Goal: Task Accomplishment & Management: Manage account settings

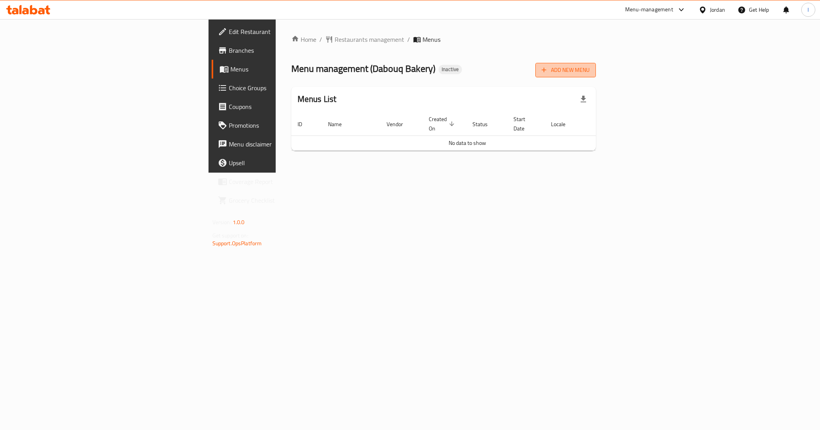
click at [589, 71] on span "Add New Menu" at bounding box center [565, 70] width 48 height 10
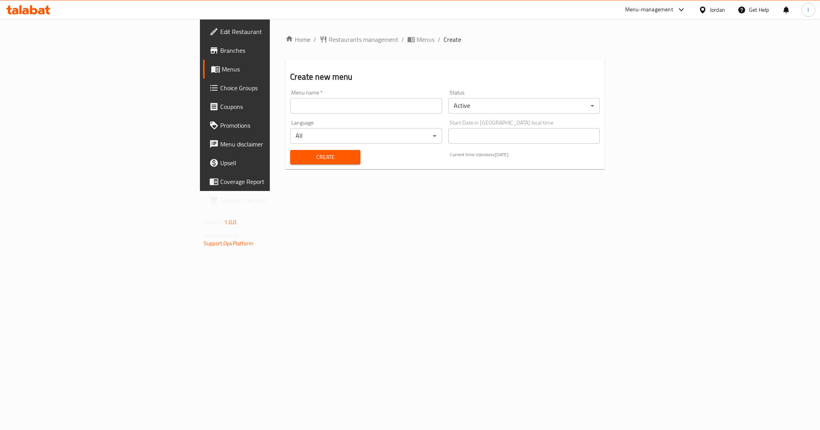
click at [290, 110] on input "text" at bounding box center [365, 106] width 151 height 16
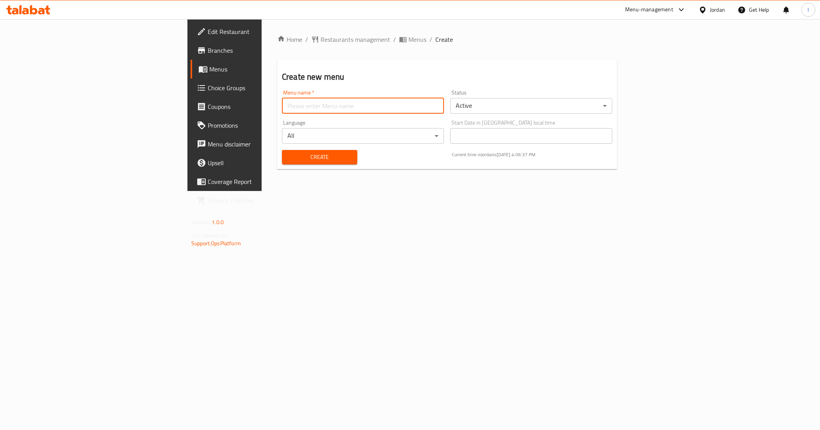
type input "New Menu"
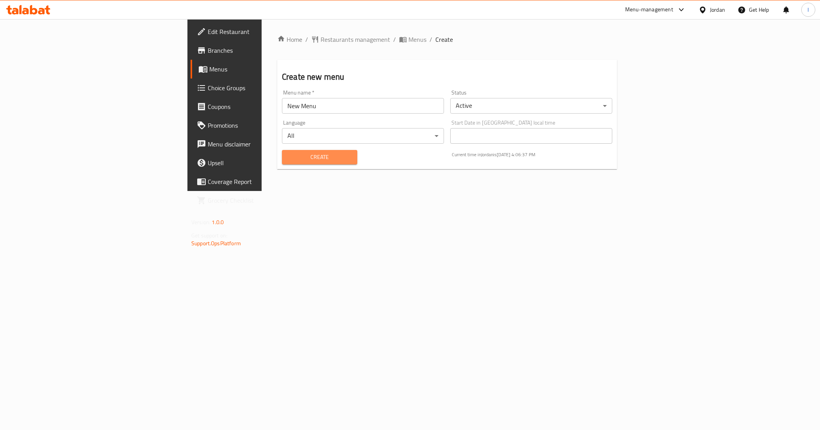
click at [282, 163] on button "Create" at bounding box center [319, 157] width 75 height 14
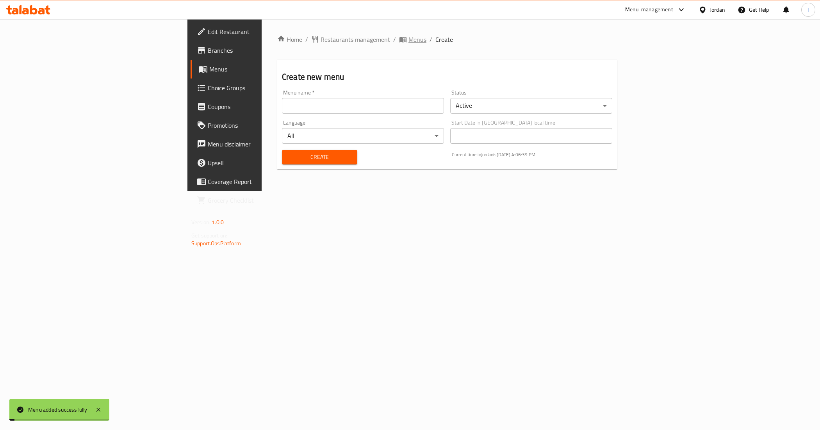
click at [408, 37] on span "Menus" at bounding box center [417, 39] width 18 height 9
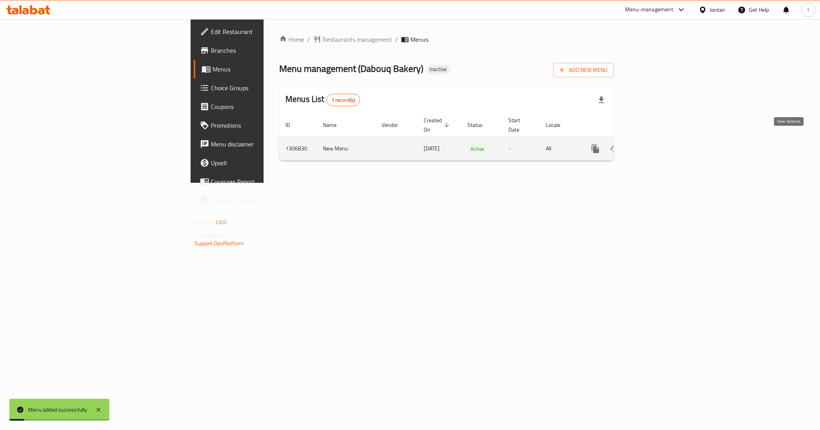
click at [656, 144] on icon "enhanced table" at bounding box center [651, 148] width 9 height 9
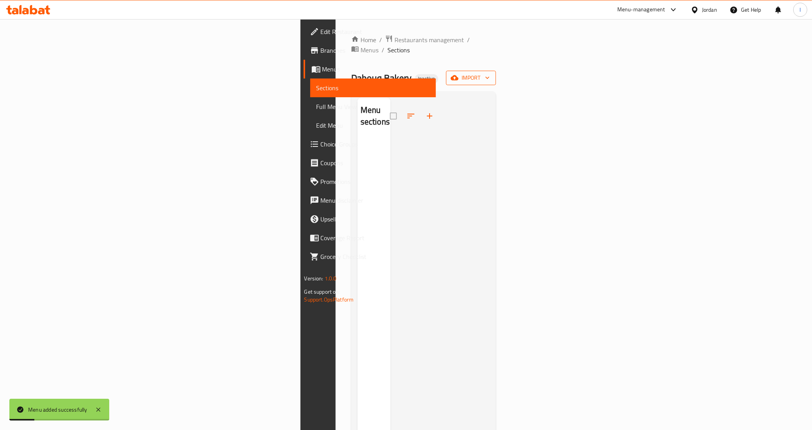
click at [490, 73] on span "import" at bounding box center [470, 78] width 37 height 10
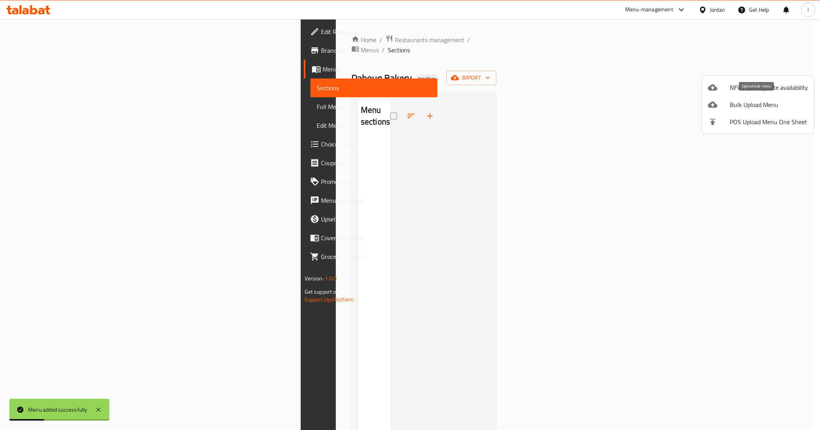
click at [759, 102] on span "Bulk Upload Menu" at bounding box center [768, 104] width 78 height 9
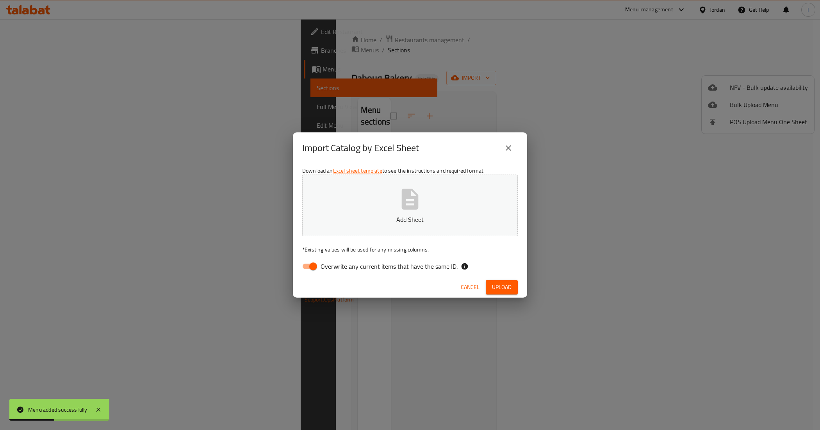
click at [380, 231] on button "Add Sheet" at bounding box center [409, 205] width 215 height 62
click at [316, 266] on input "Overwrite any current items that have the same ID." at bounding box center [313, 266] width 44 height 15
checkbox input "false"
click at [504, 285] on span "Upload" at bounding box center [502, 287] width 20 height 10
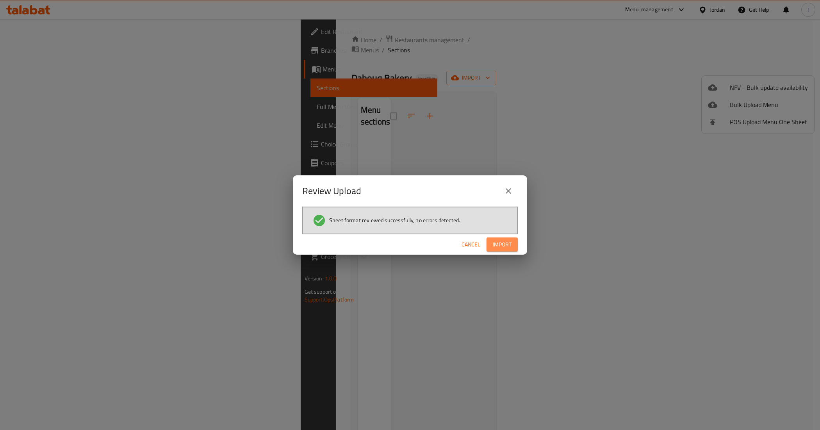
click at [506, 241] on span "Import" at bounding box center [501, 245] width 19 height 10
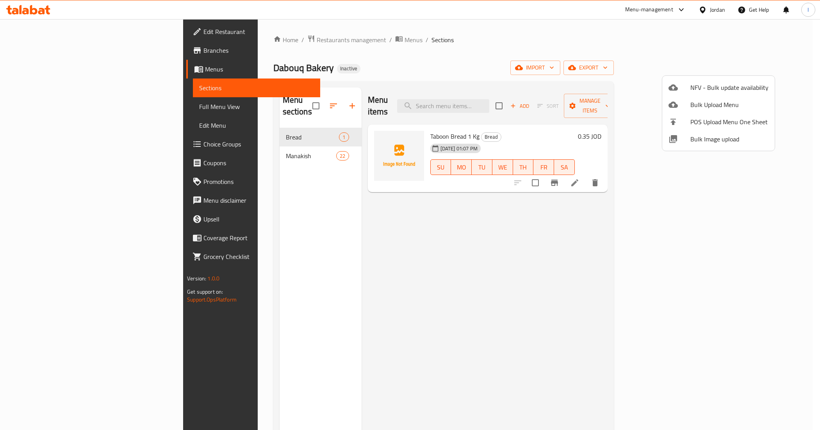
click at [487, 72] on div at bounding box center [410, 215] width 820 height 430
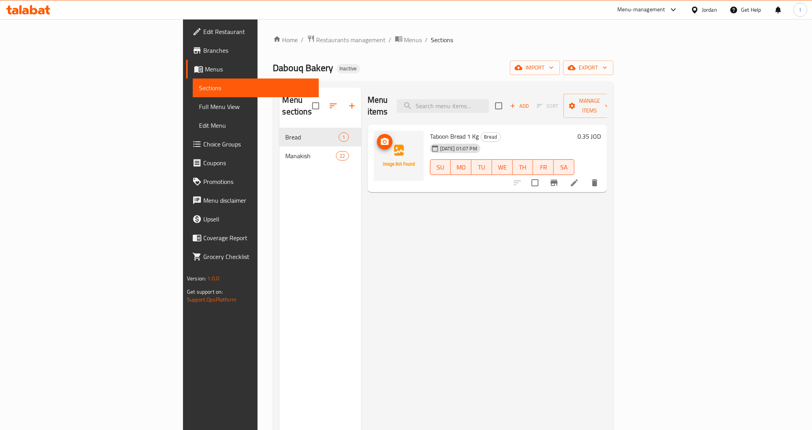
click at [374, 147] on img at bounding box center [399, 156] width 50 height 50
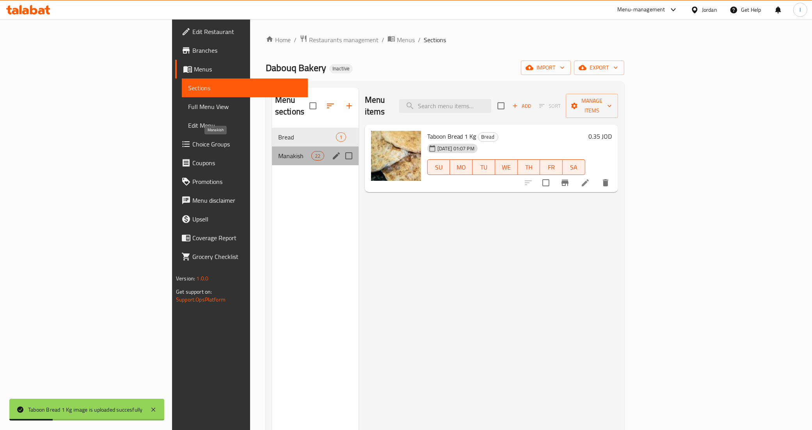
click at [278, 151] on span "Manakish" at bounding box center [294, 155] width 33 height 9
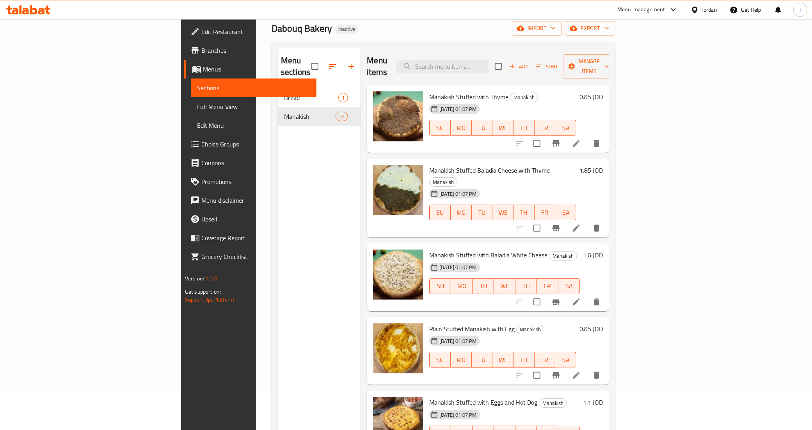
scroll to position [110, 0]
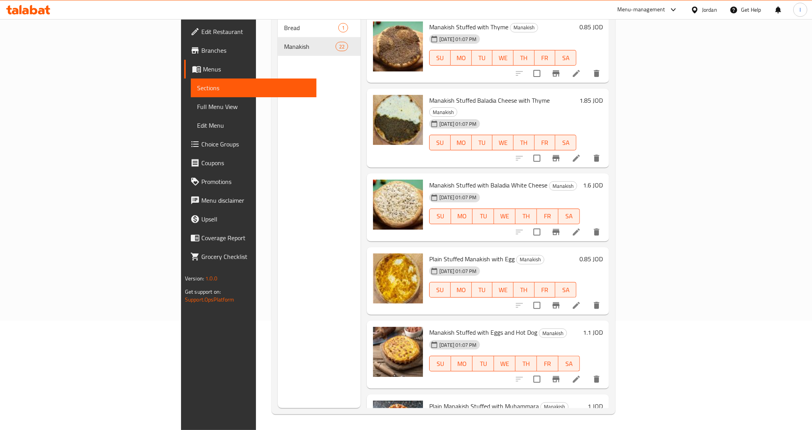
click at [197, 110] on span "Full Menu View" at bounding box center [254, 106] width 114 height 9
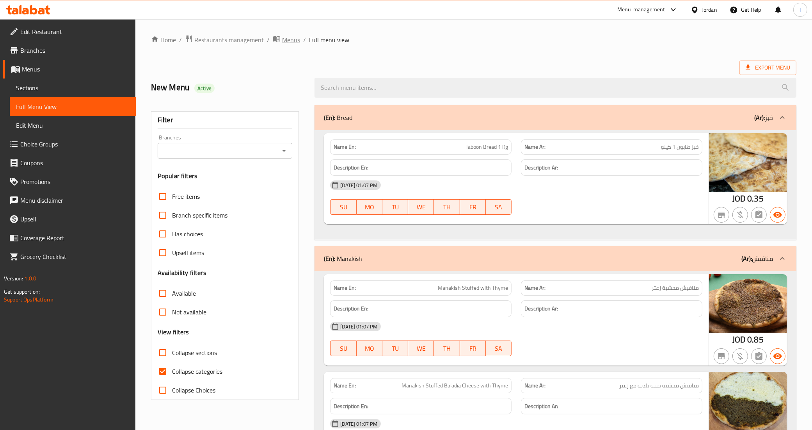
click at [295, 38] on span "Menus" at bounding box center [291, 39] width 18 height 9
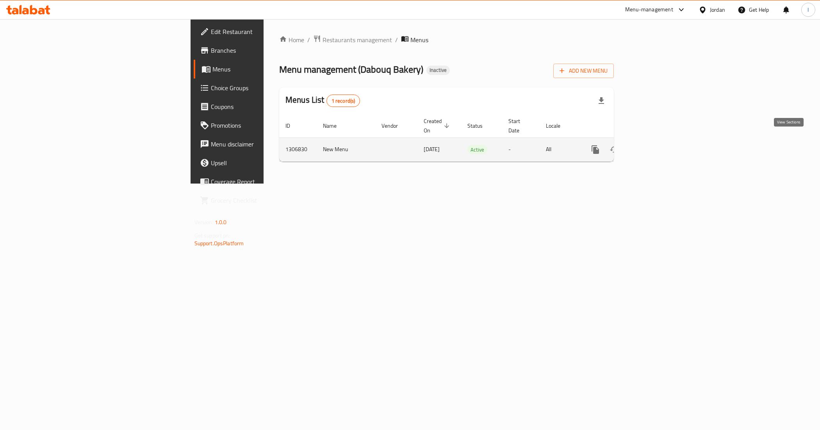
click at [656, 145] on icon "enhanced table" at bounding box center [651, 149] width 9 height 9
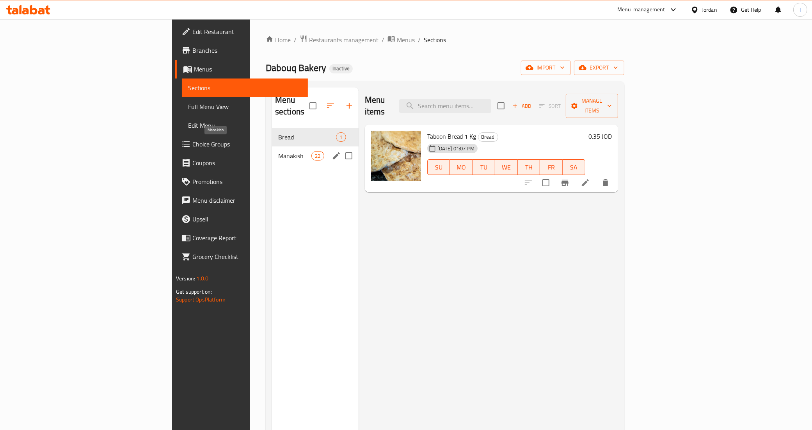
click at [278, 151] on span "Manakish" at bounding box center [294, 155] width 33 height 9
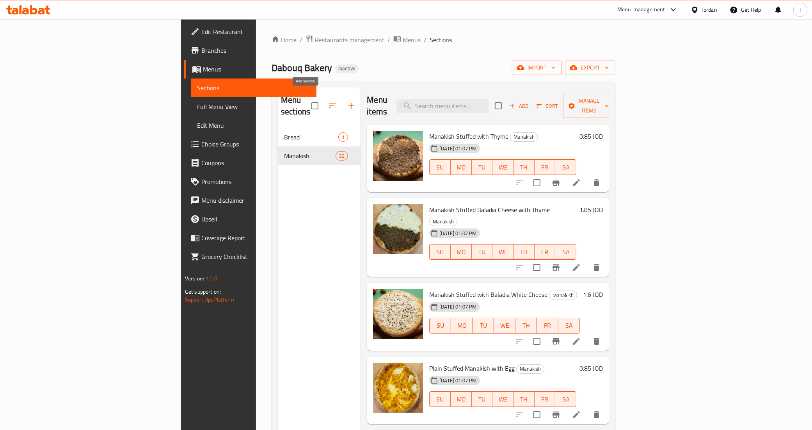
click at [347, 101] on icon "button" at bounding box center [351, 105] width 9 height 9
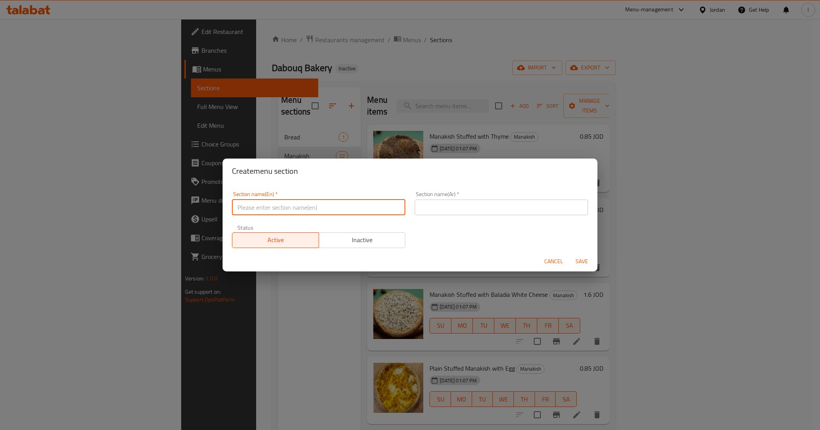
click at [284, 207] on input "text" at bounding box center [318, 207] width 173 height 16
type input "Pastries"
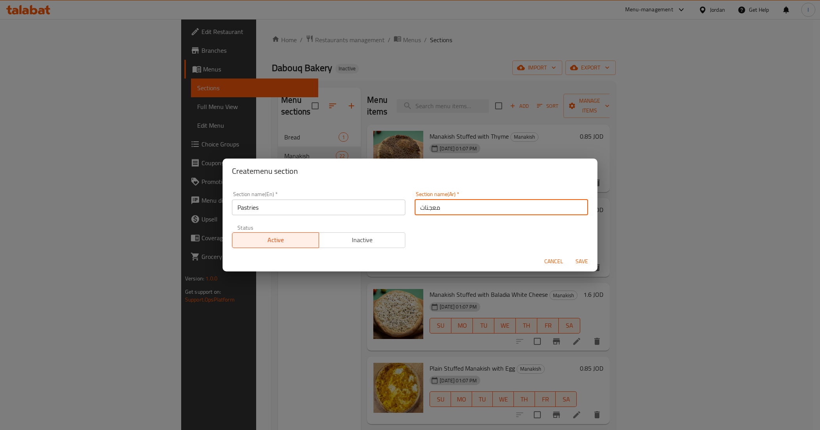
type input "معجنات"
click at [569, 254] on button "Save" at bounding box center [581, 261] width 25 height 14
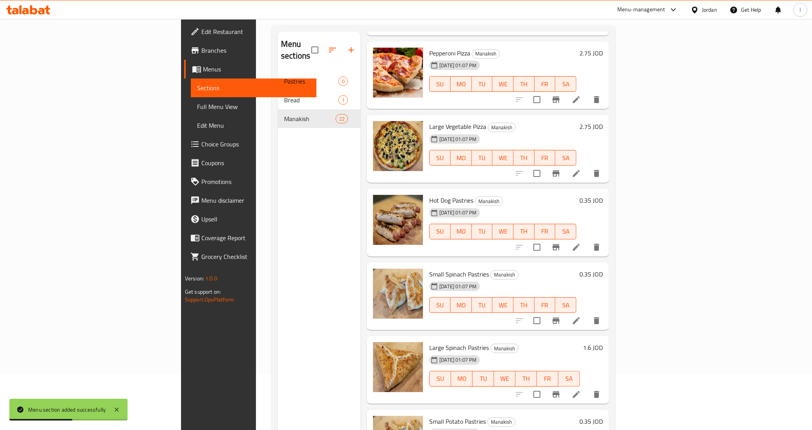
scroll to position [110, 0]
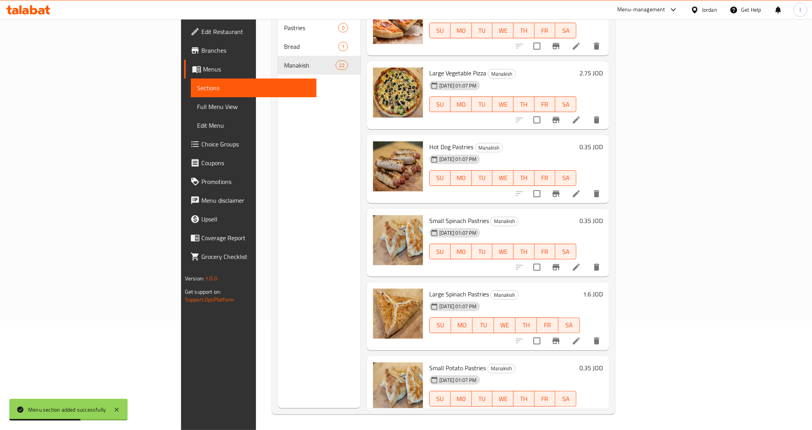
click at [439, 288] on span "Large Spinach Pastries" at bounding box center [459, 294] width 60 height 12
copy h6 "Pastries"
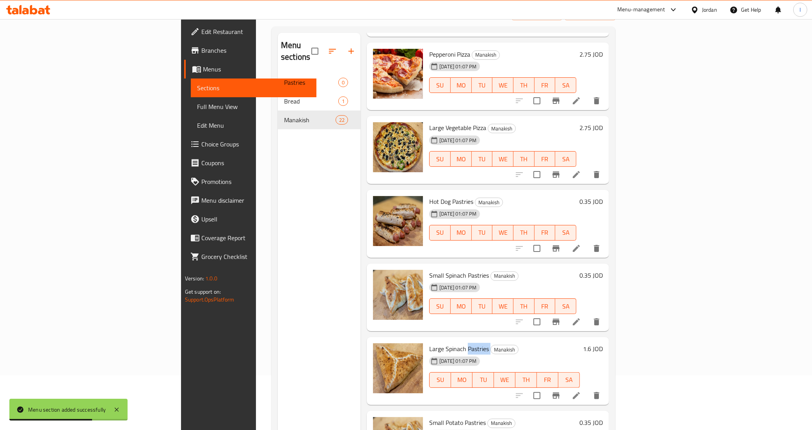
scroll to position [0, 0]
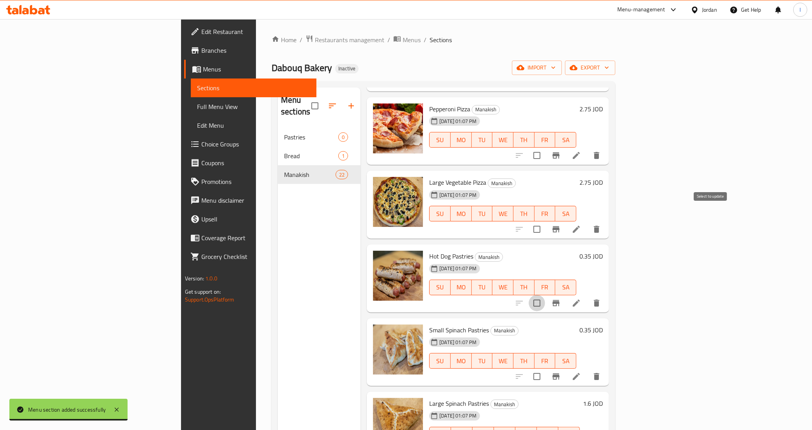
click at [545, 295] on input "checkbox" at bounding box center [537, 303] width 16 height 16
checkbox input "true"
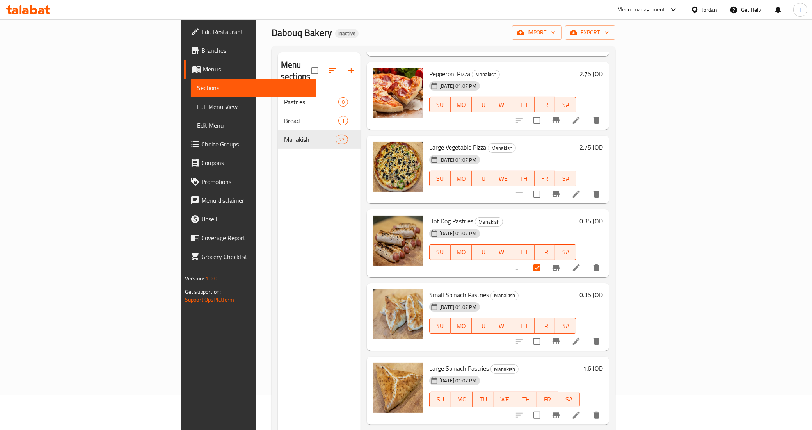
scroll to position [49, 0]
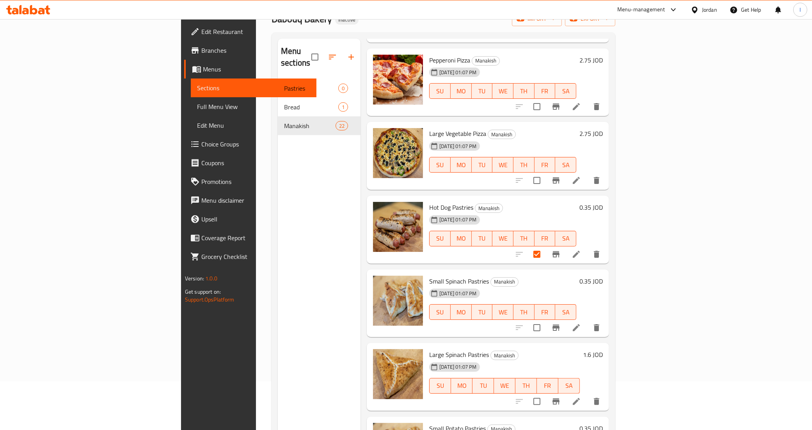
click at [545, 319] on input "checkbox" at bounding box center [537, 327] width 16 height 16
checkbox input "true"
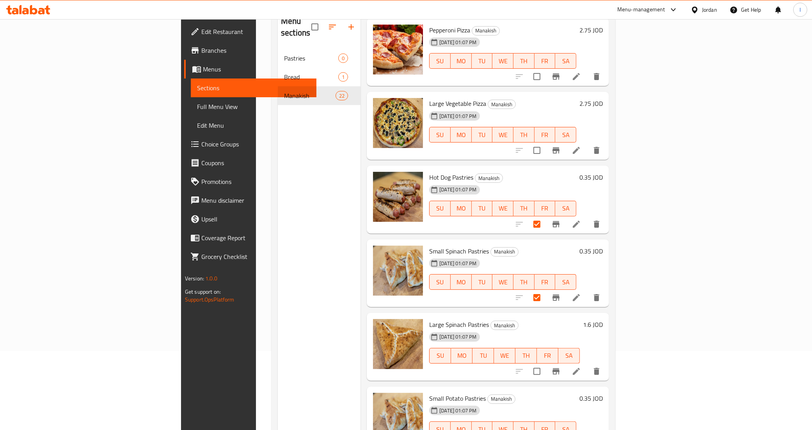
scroll to position [110, 0]
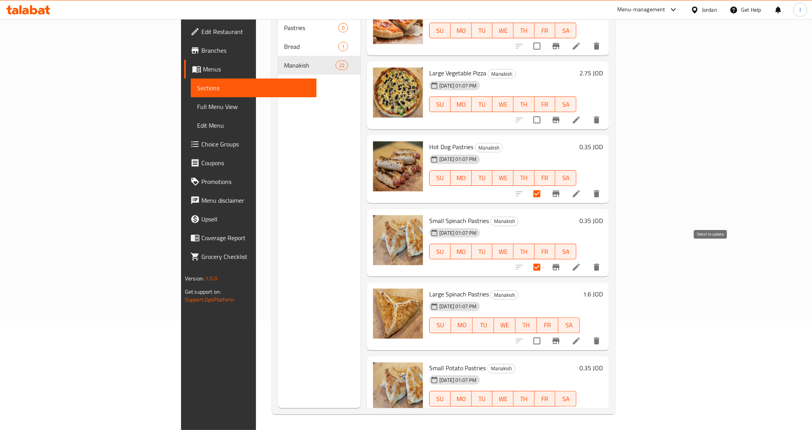
click at [545, 332] on input "checkbox" at bounding box center [537, 340] width 16 height 16
checkbox input "true"
click at [545, 406] on input "checkbox" at bounding box center [537, 414] width 16 height 16
checkbox input "true"
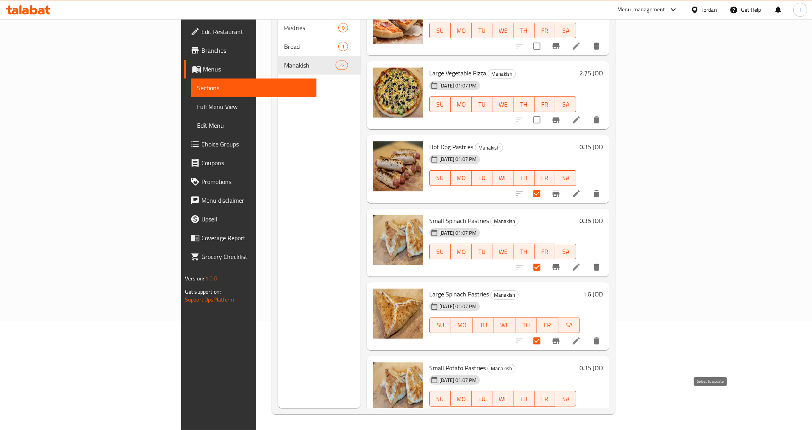
checkbox input "true"
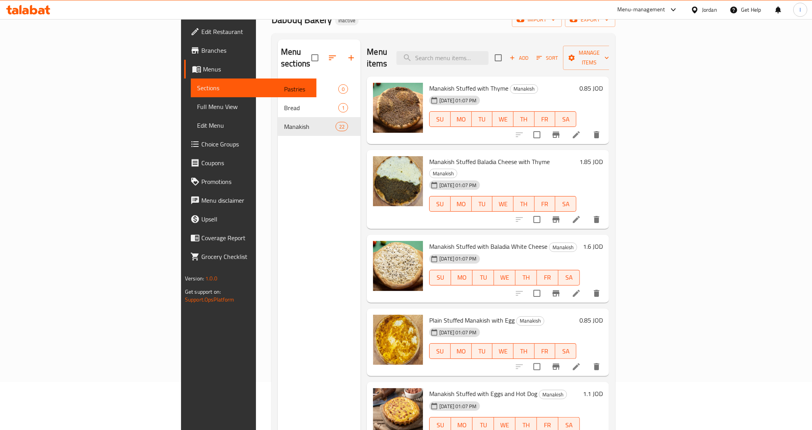
scroll to position [0, 0]
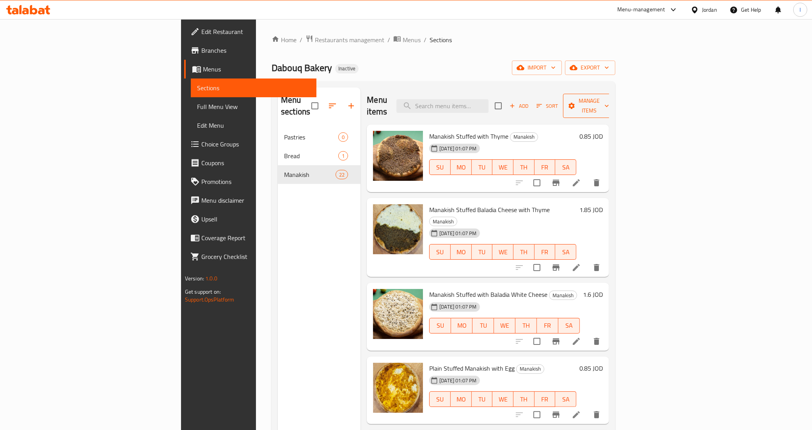
click at [609, 96] on span "Manage items" at bounding box center [589, 106] width 40 height 20
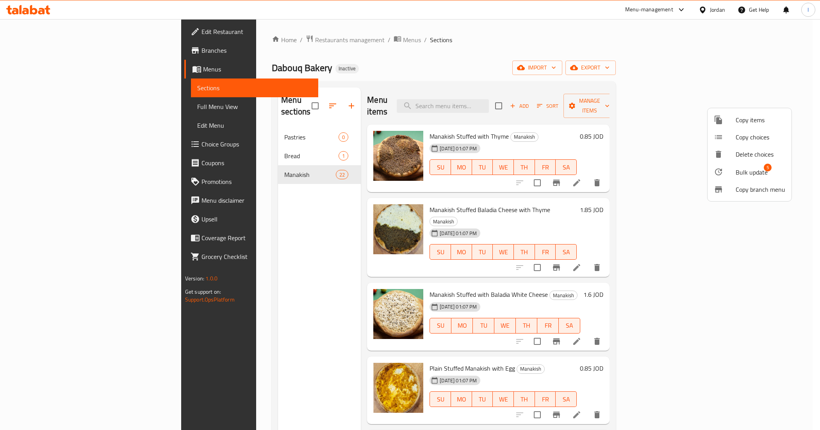
click at [746, 170] on span "Bulk update" at bounding box center [751, 171] width 32 height 9
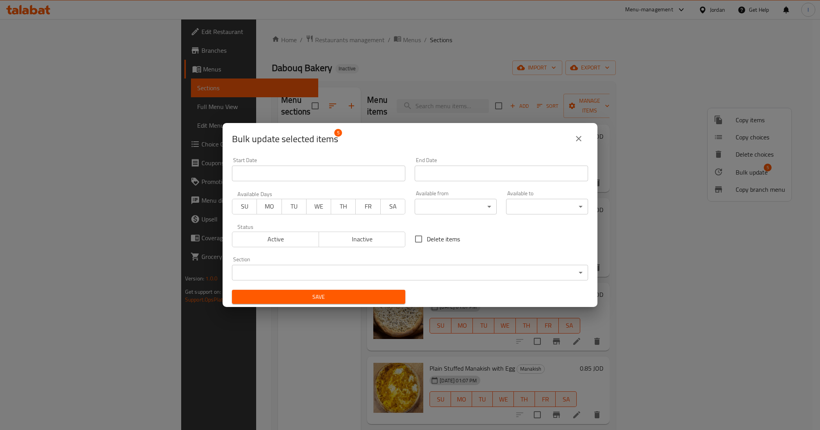
click at [328, 268] on body "​ Menu-management Jordan Get Help I Edit Restaurant Branches Menus Sections Ful…" at bounding box center [410, 224] width 820 height 411
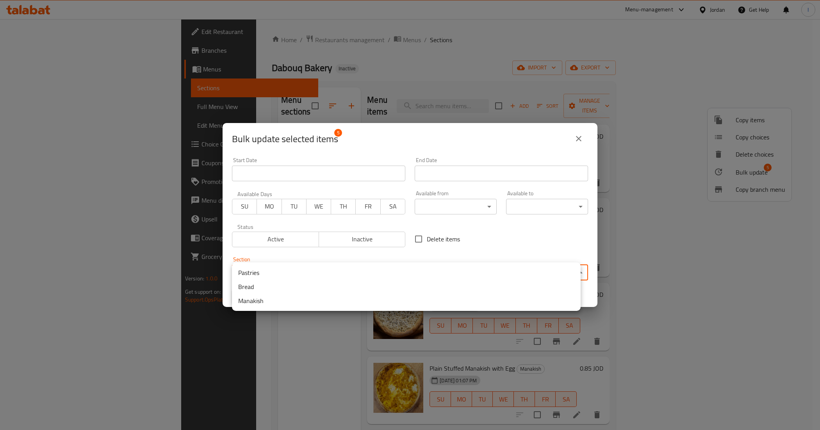
click at [260, 276] on li "Pastries" at bounding box center [406, 272] width 348 height 14
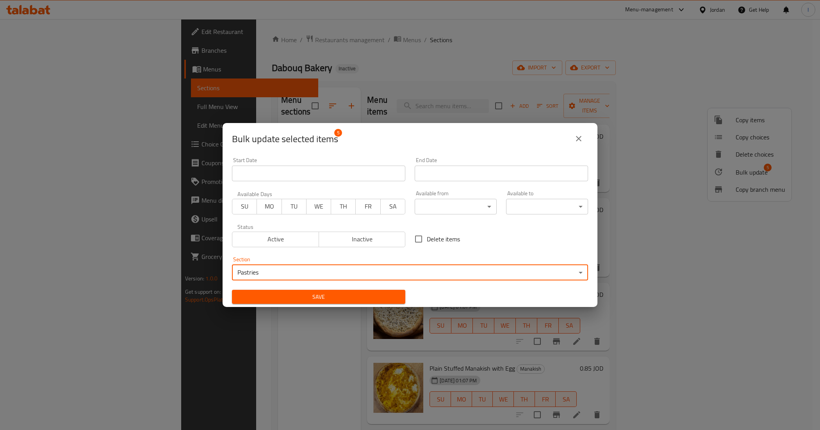
click at [303, 297] on span "Save" at bounding box center [318, 297] width 161 height 10
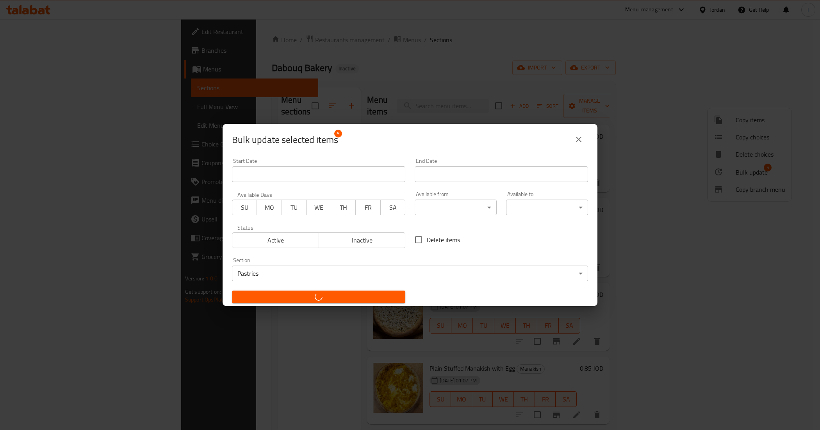
checkbox input "false"
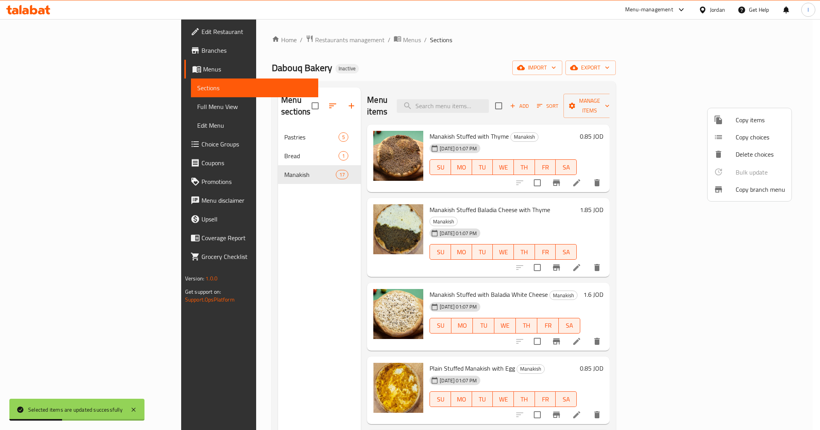
click at [252, 238] on div at bounding box center [410, 215] width 820 height 430
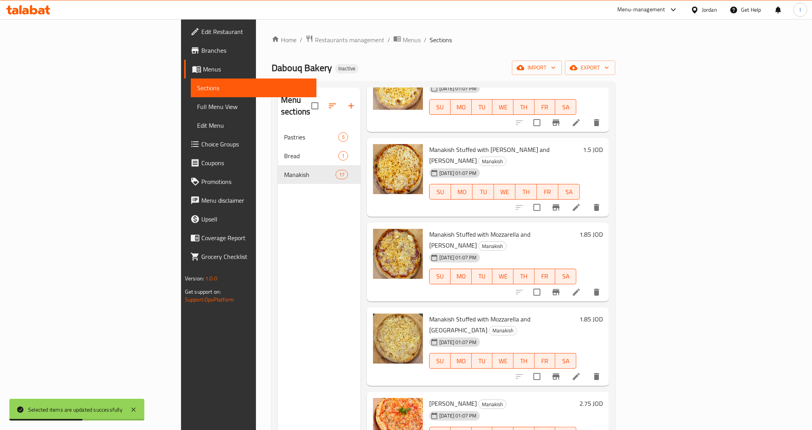
scroll to position [110, 0]
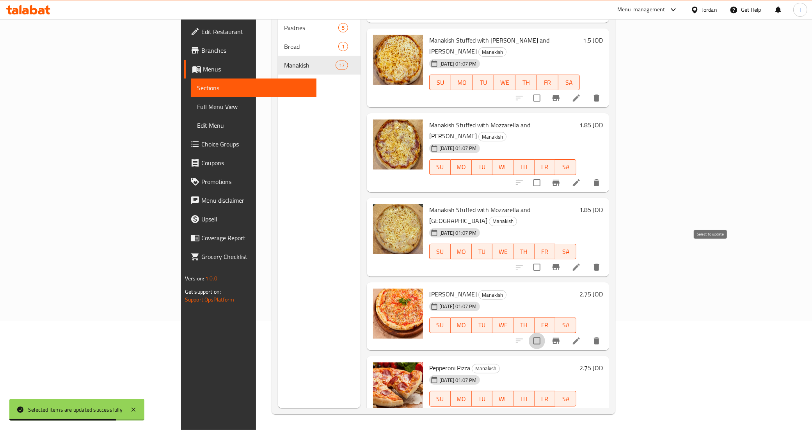
click at [545, 332] on input "checkbox" at bounding box center [537, 340] width 16 height 16
checkbox input "true"
click at [545, 406] on input "checkbox" at bounding box center [537, 414] width 16 height 16
checkbox input "true"
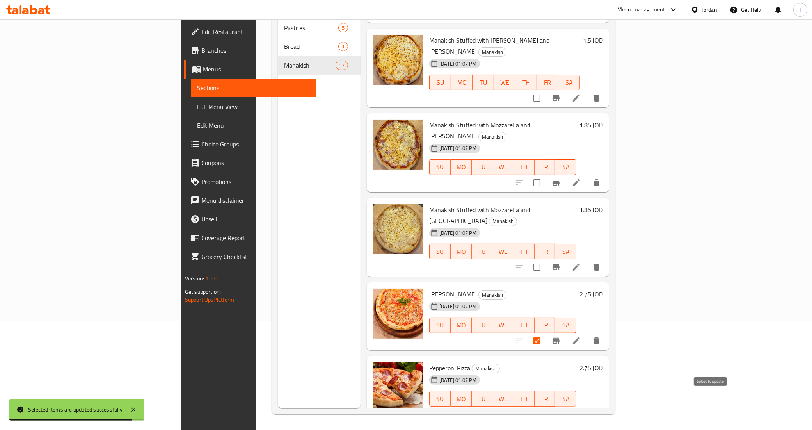
checkbox input "true"
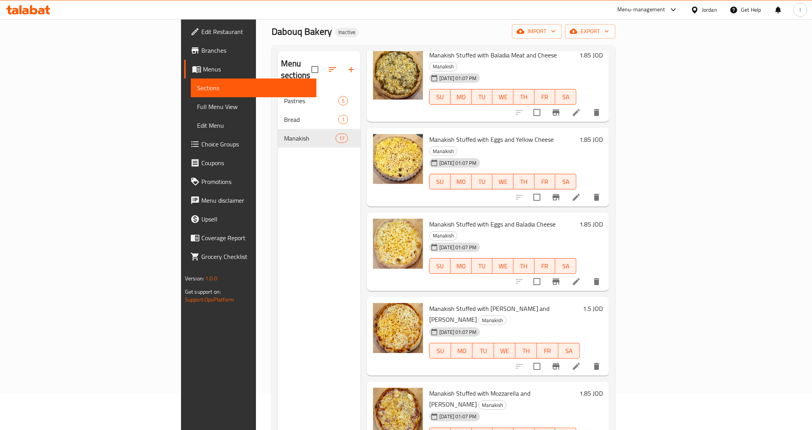
scroll to position [0, 0]
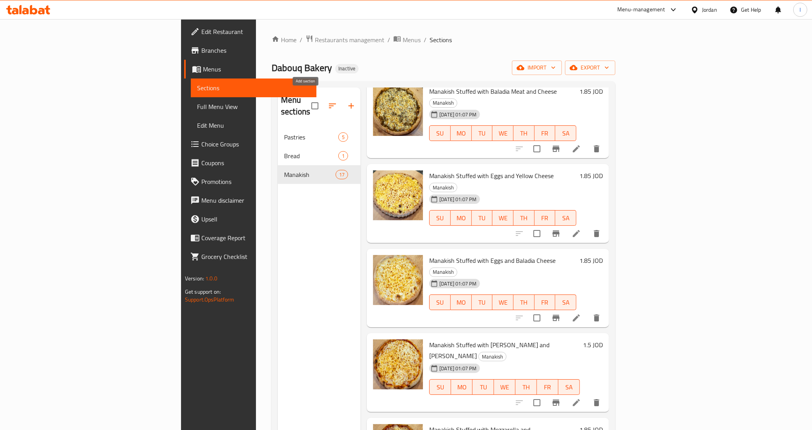
click at [347, 101] on icon "button" at bounding box center [351, 105] width 9 height 9
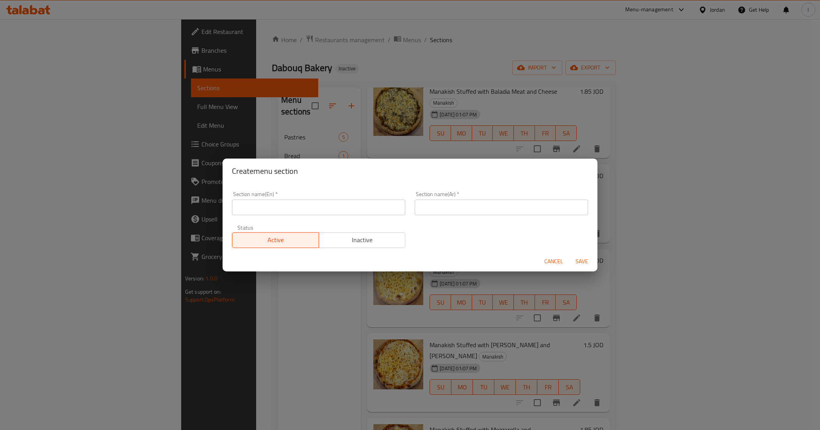
click at [288, 208] on input "text" at bounding box center [318, 207] width 173 height 16
type input "؛"
type input "Pizza"
type input "[PERSON_NAME]"
click at [581, 261] on span "Save" at bounding box center [581, 261] width 19 height 10
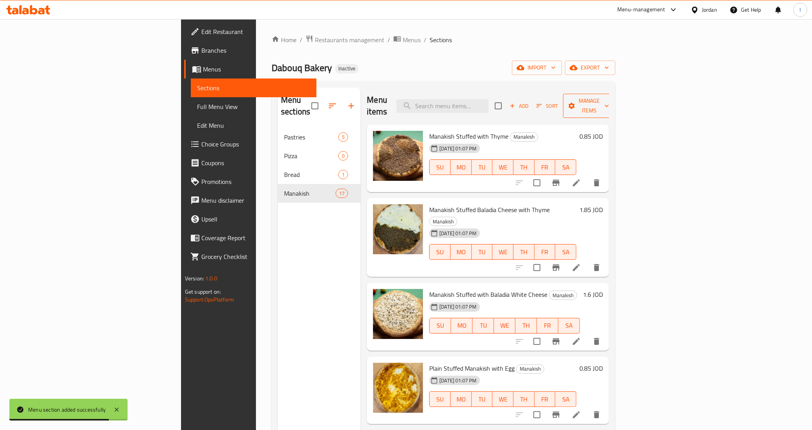
click at [609, 96] on span "Manage items" at bounding box center [589, 106] width 40 height 20
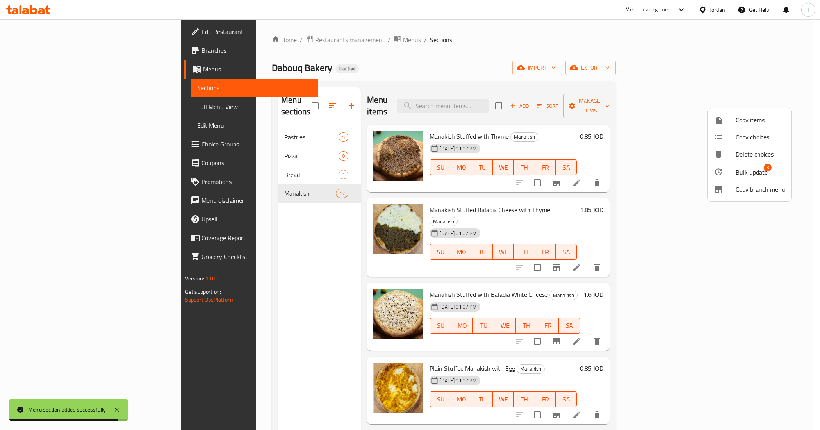
click at [741, 173] on span "Bulk update" at bounding box center [751, 171] width 32 height 9
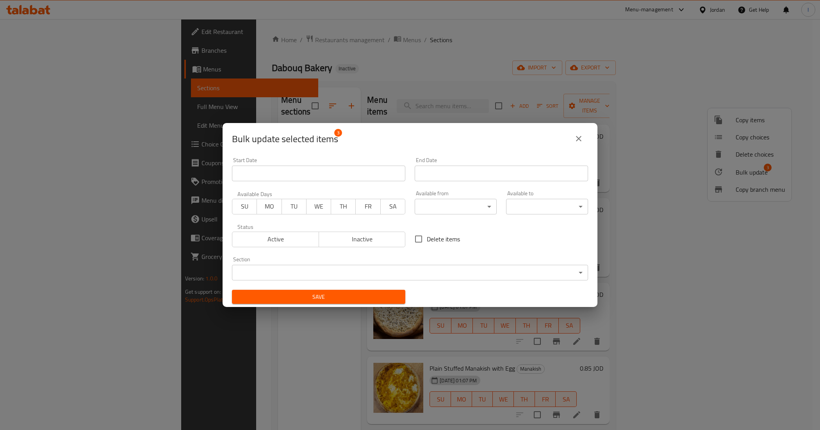
click at [319, 271] on body "Menu section added successfully ​ Menu-management Jordan Get Help I Edit Restau…" at bounding box center [410, 224] width 820 height 411
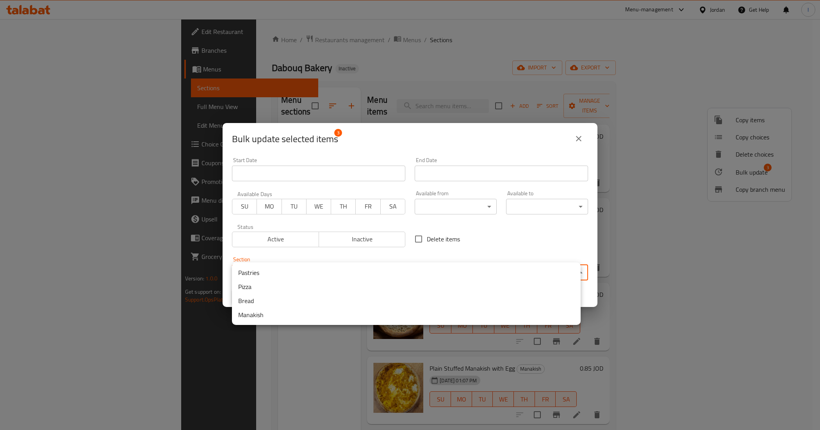
click at [259, 284] on li "Pizza" at bounding box center [406, 286] width 348 height 14
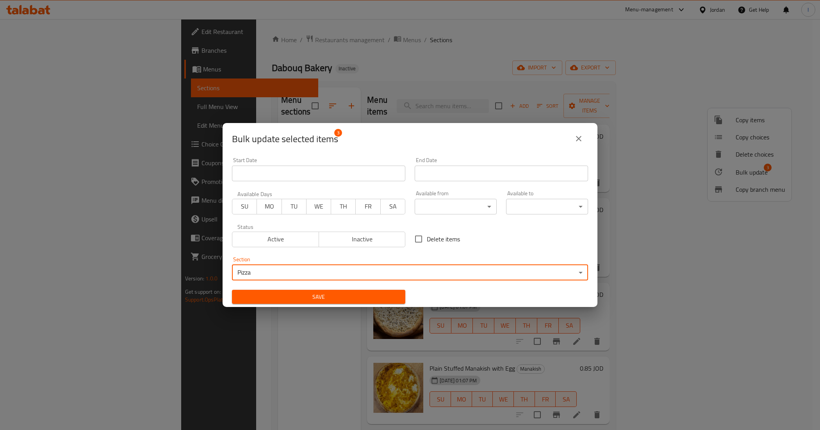
click at [300, 295] on span "Save" at bounding box center [318, 297] width 161 height 10
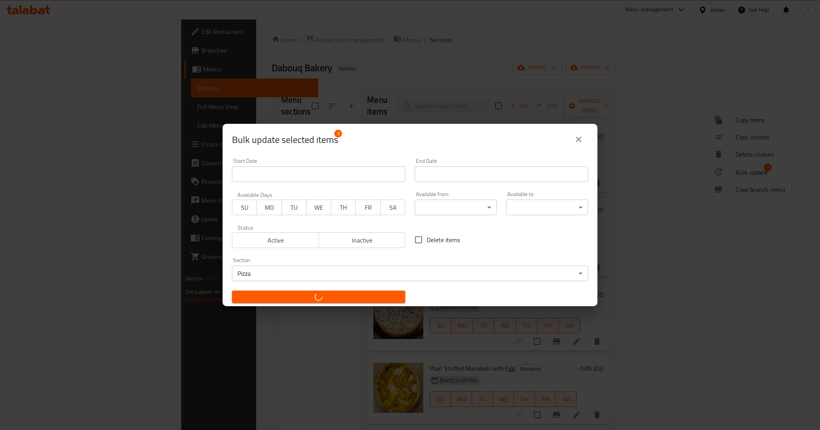
checkbox input "false"
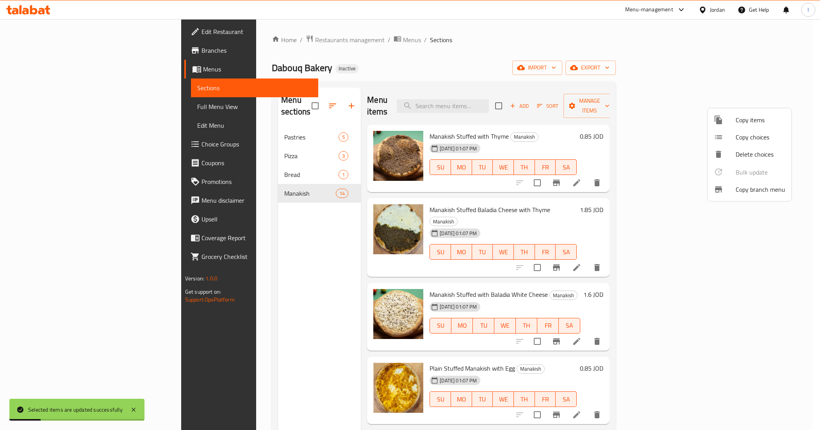
click at [217, 272] on div at bounding box center [410, 215] width 820 height 430
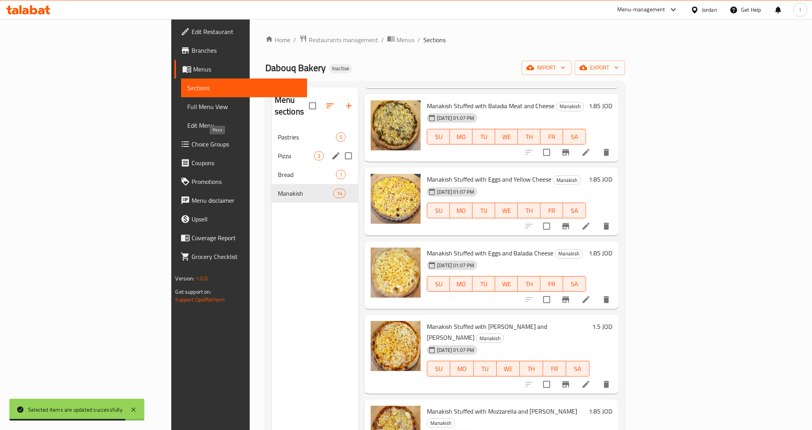
click at [278, 151] on span "Pizza" at bounding box center [296, 155] width 36 height 9
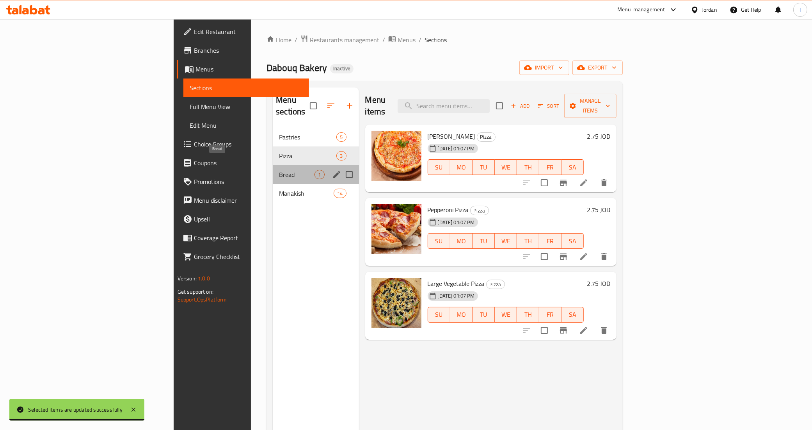
click at [279, 170] on span "Bread" at bounding box center [297, 174] width 36 height 9
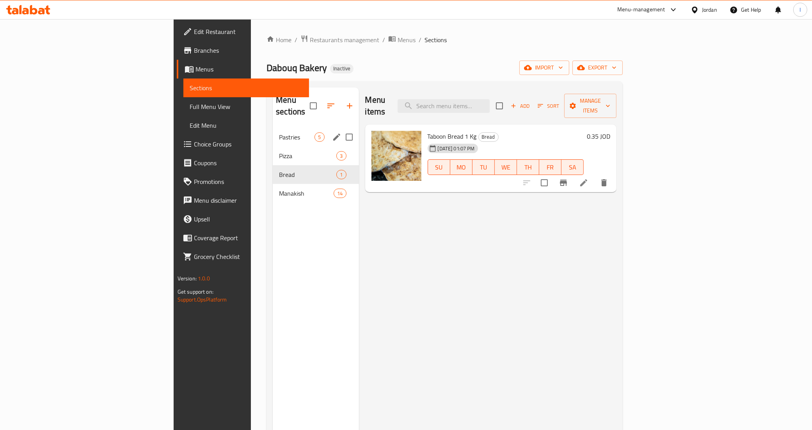
click at [273, 128] on div "Pastries 5" at bounding box center [316, 137] width 86 height 19
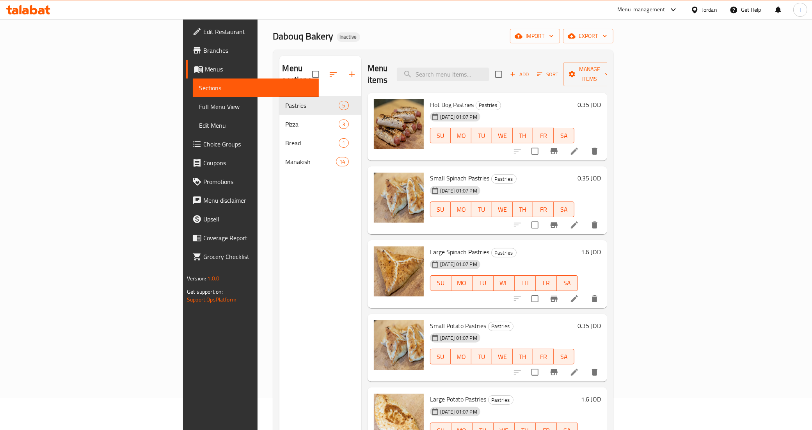
scroll to position [49, 0]
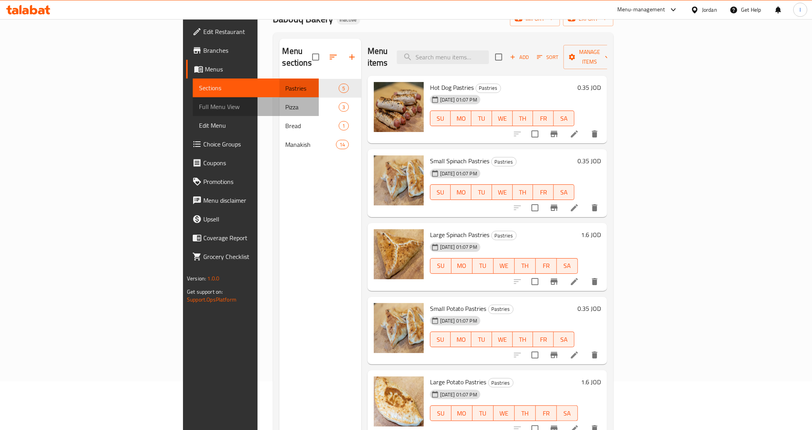
click at [199, 107] on span "Full Menu View" at bounding box center [256, 106] width 114 height 9
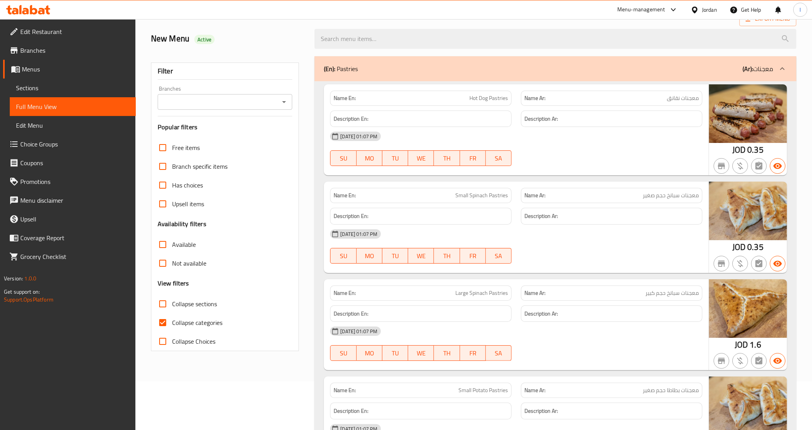
click at [779, 69] on icon at bounding box center [782, 68] width 9 height 9
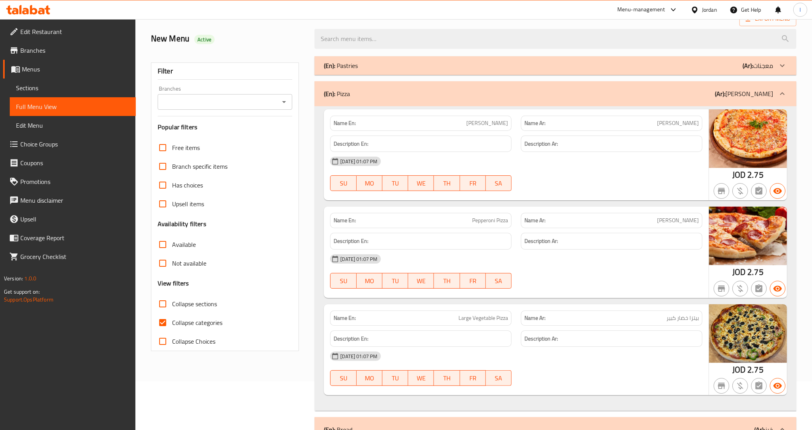
click at [782, 65] on icon at bounding box center [782, 65] width 9 height 9
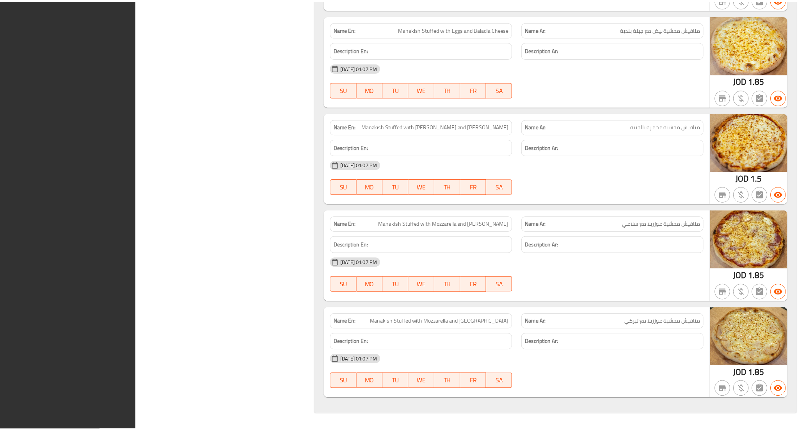
scroll to position [2107, 0]
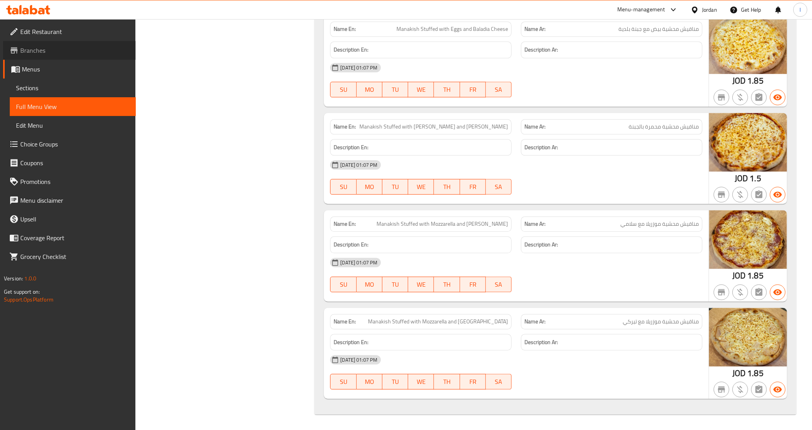
click at [24, 51] on span "Branches" at bounding box center [74, 50] width 109 height 9
